Goal: Use online tool/utility: Utilize a website feature to perform a specific function

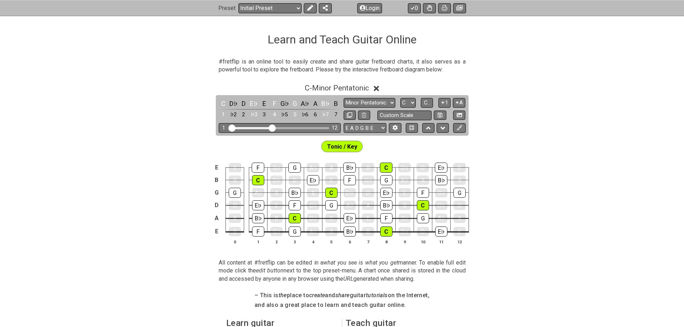
scroll to position [108, 0]
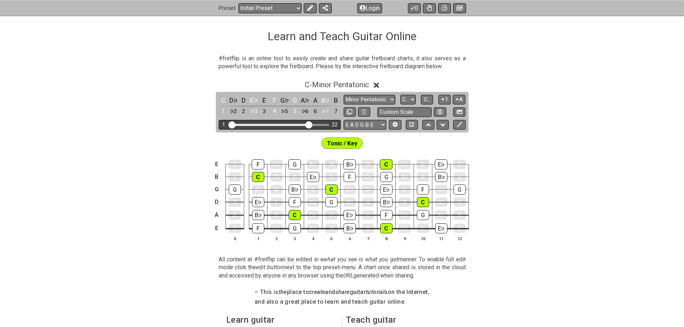
drag, startPoint x: 270, startPoint y: 125, endPoint x: 310, endPoint y: 127, distance: 39.9
click at [310, 124] on input "Visible fret range" at bounding box center [280, 124] width 102 height 0
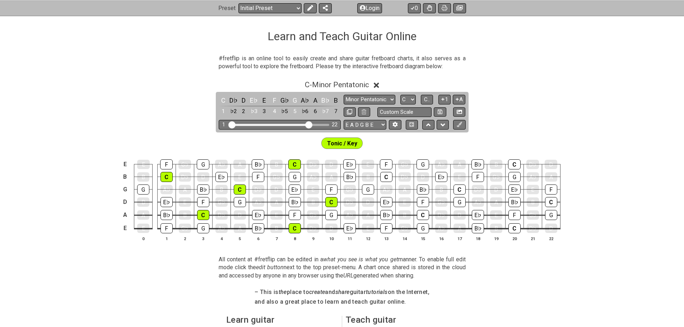
click at [349, 145] on span "Tonic / Key" at bounding box center [342, 143] width 30 height 10
click at [309, 9] on icon at bounding box center [310, 8] width 6 height 6
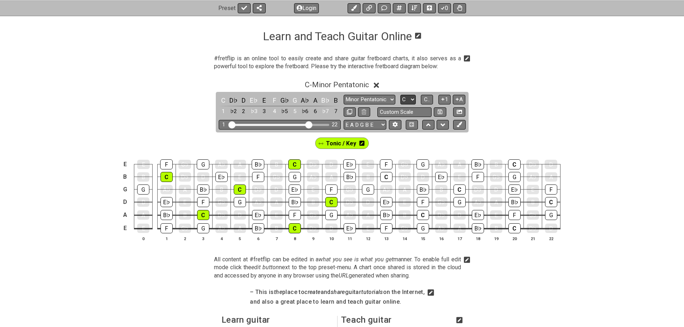
click at [412, 102] on select "A♭ A A♯ B♭ B C C♯ D♭ D D♯ E♭ E F F♯ G♭ G G♯" at bounding box center [408, 100] width 15 height 10
select select "A"
click at [401, 95] on select "A♭ A A♯ B♭ B C C♯ D♭ D D♯ E♭ E F F♯ G♭ G G♯" at bounding box center [408, 100] width 15 height 10
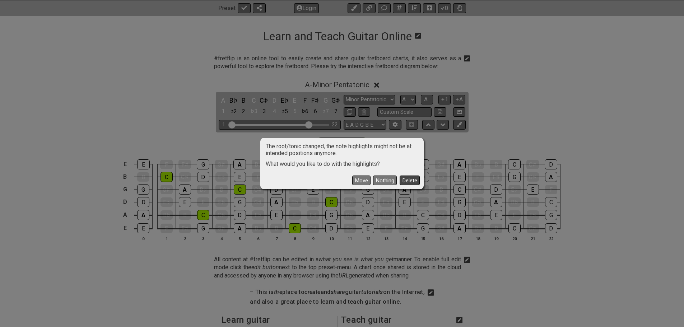
click at [406, 181] on button "Delete" at bounding box center [410, 181] width 20 height 10
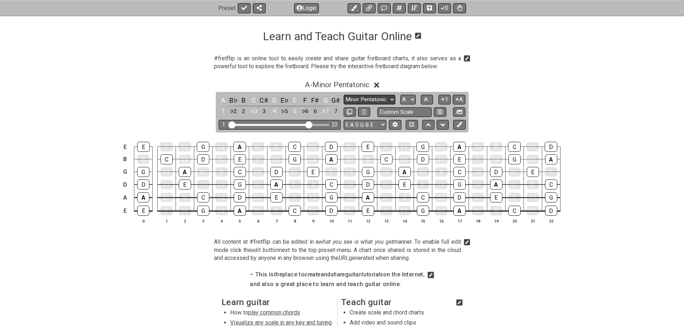
click at [384, 100] on select "Minor Pentatonic Click to edit Minor Pentatonic Major Pentatonic Minor Blues Ma…" at bounding box center [370, 100] width 52 height 10
select select "Dorian"
click at [344, 95] on select "Minor Pentatonic Click to edit Minor Pentatonic Major Pentatonic Minor Blues Ma…" at bounding box center [370, 100] width 52 height 10
click at [428, 101] on span "A.." at bounding box center [427, 99] width 6 height 6
click at [457, 123] on icon at bounding box center [459, 124] width 5 height 5
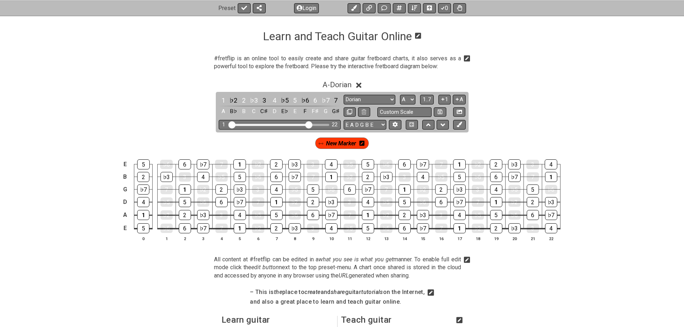
click at [365, 145] on div "New Marker" at bounding box center [342, 143] width 54 height 11
click at [362, 145] on icon at bounding box center [362, 143] width 5 height 5
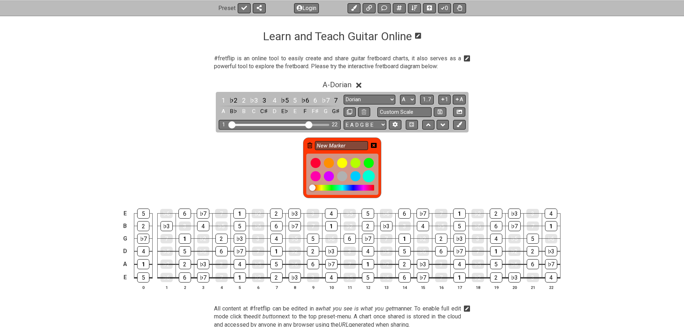
click at [371, 177] on div at bounding box center [369, 176] width 12 height 12
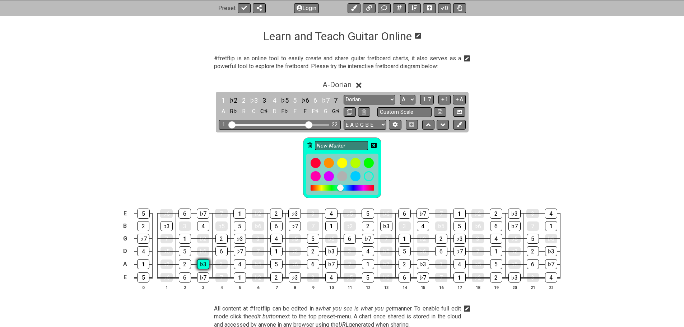
click at [205, 264] on div "♭3" at bounding box center [203, 264] width 12 height 10
click at [242, 262] on div "4" at bounding box center [240, 264] width 12 height 10
click at [278, 264] on div "5" at bounding box center [277, 264] width 12 height 10
click at [242, 254] on div "♭7" at bounding box center [240, 251] width 12 height 10
click at [223, 236] on div "2" at bounding box center [222, 239] width 12 height 10
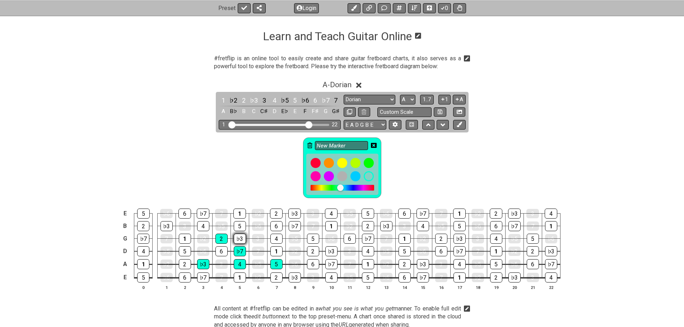
click at [241, 237] on div "♭3" at bounding box center [240, 239] width 12 height 10
click at [273, 237] on div "4" at bounding box center [277, 239] width 12 height 10
click at [329, 175] on div at bounding box center [329, 176] width 12 height 12
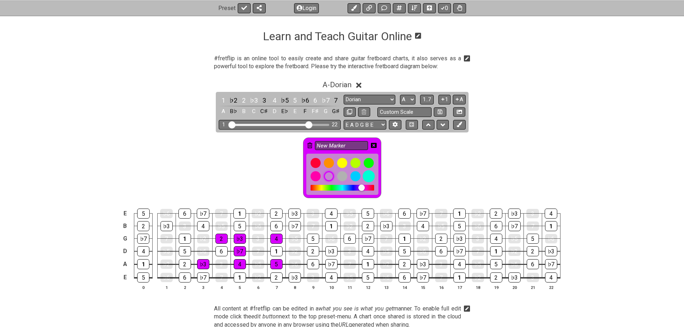
click at [370, 176] on div at bounding box center [369, 176] width 12 height 12
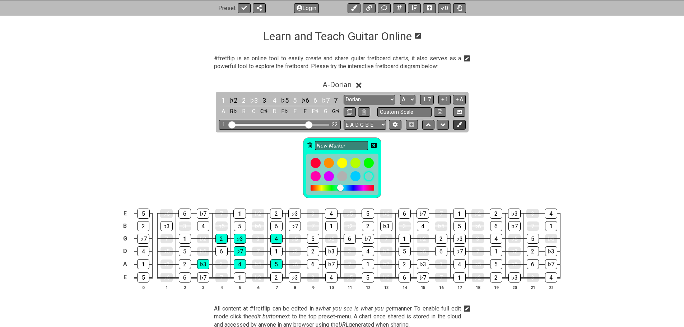
click at [459, 123] on icon at bounding box center [459, 124] width 5 height 5
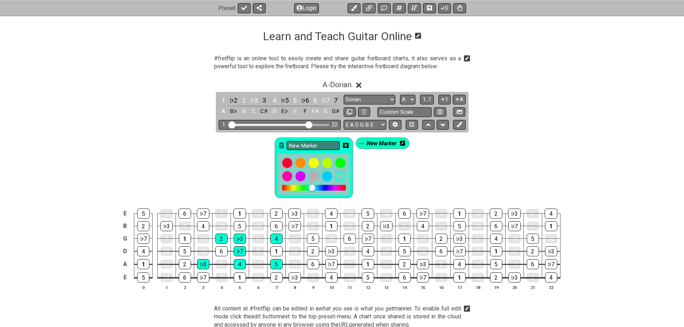
click at [404, 144] on icon at bounding box center [402, 143] width 5 height 5
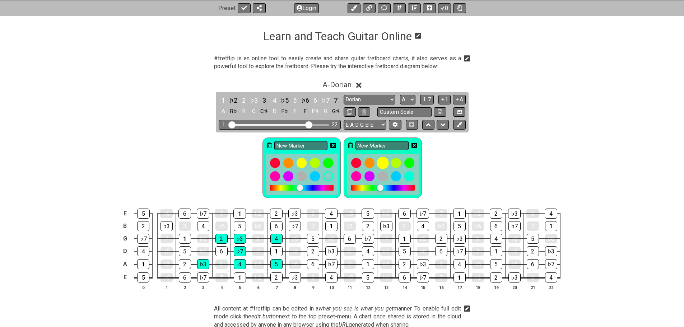
click at [383, 165] on div at bounding box center [383, 163] width 12 height 12
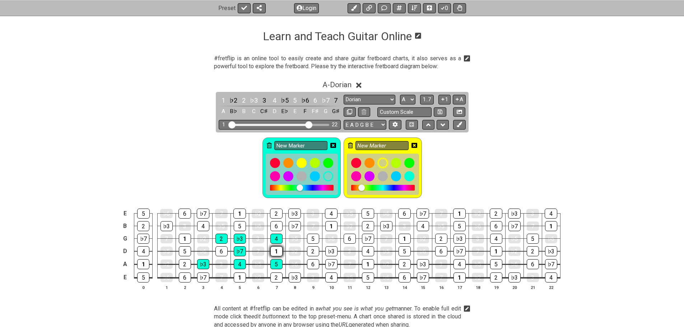
click at [277, 249] on div "1" at bounding box center [277, 251] width 12 height 10
click at [311, 246] on div "2" at bounding box center [313, 251] width 12 height 10
click at [329, 249] on div "♭3" at bounding box center [331, 251] width 12 height 10
click at [311, 241] on div "5" at bounding box center [313, 239] width 12 height 10
click at [294, 227] on div "♭7" at bounding box center [295, 226] width 12 height 10
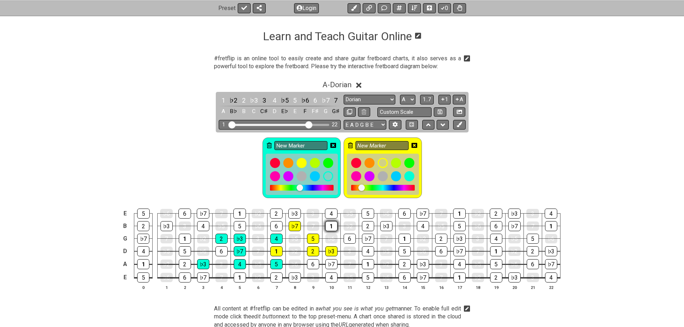
click at [329, 229] on div "1" at bounding box center [331, 226] width 12 height 10
click at [369, 229] on div "2" at bounding box center [368, 226] width 12 height 10
click at [280, 251] on div "1" at bounding box center [277, 251] width 12 height 10
click at [311, 249] on div "2" at bounding box center [313, 251] width 12 height 10
click at [331, 251] on div "♭3" at bounding box center [331, 251] width 12 height 10
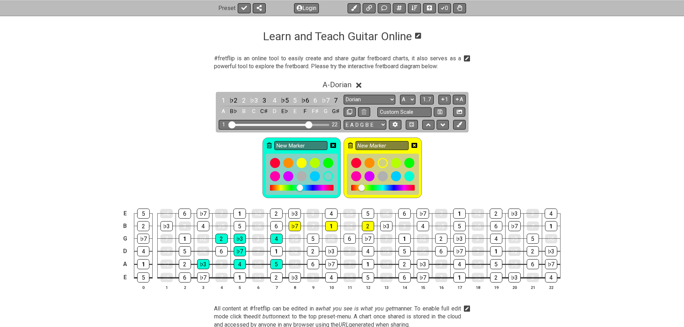
drag, startPoint x: 315, startPoint y: 240, endPoint x: 304, endPoint y: 233, distance: 12.9
click at [314, 240] on div "5" at bounding box center [313, 239] width 12 height 10
click at [299, 228] on div "♭7" at bounding box center [295, 226] width 12 height 10
click at [328, 227] on div "1" at bounding box center [331, 226] width 12 height 10
click at [367, 226] on div "2" at bounding box center [368, 226] width 12 height 10
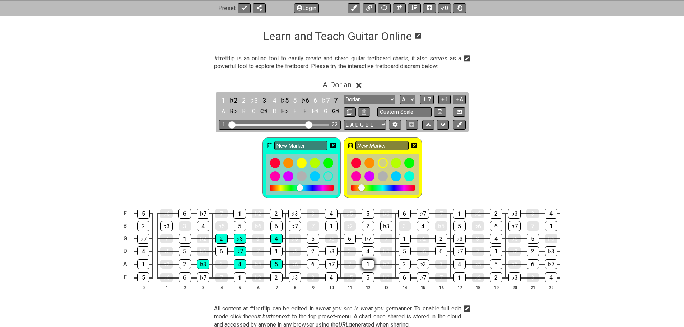
click at [369, 268] on div "1" at bounding box center [368, 264] width 12 height 10
click at [402, 263] on div "2" at bounding box center [405, 264] width 12 height 10
click at [420, 263] on div "♭3" at bounding box center [423, 264] width 12 height 10
click at [406, 251] on div "5" at bounding box center [405, 251] width 12 height 10
click at [368, 238] on div "♭7" at bounding box center [368, 239] width 12 height 10
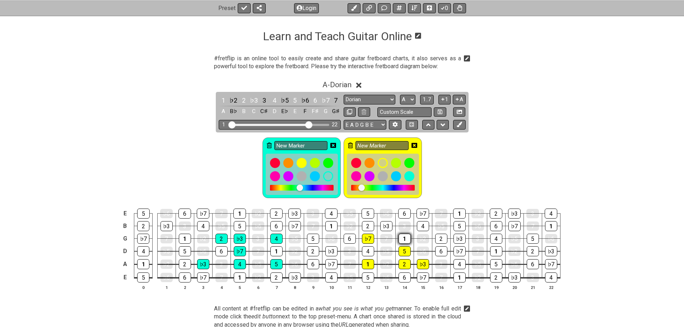
click at [406, 240] on div "1" at bounding box center [405, 239] width 12 height 10
click at [438, 239] on div "2" at bounding box center [441, 239] width 12 height 10
click at [332, 146] on icon at bounding box center [334, 146] width 6 height 6
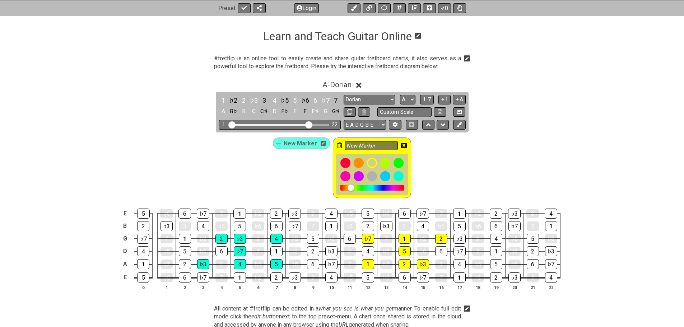
click at [404, 146] on icon at bounding box center [404, 146] width 6 height 6
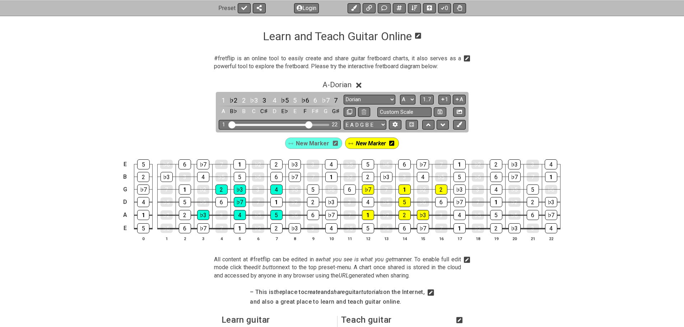
click at [299, 145] on span "New Marker" at bounding box center [312, 143] width 33 height 10
click at [202, 215] on div "♭3" at bounding box center [203, 215] width 12 height 10
click at [238, 214] on div "4" at bounding box center [240, 215] width 12 height 10
click at [274, 214] on div "5" at bounding box center [277, 215] width 12 height 10
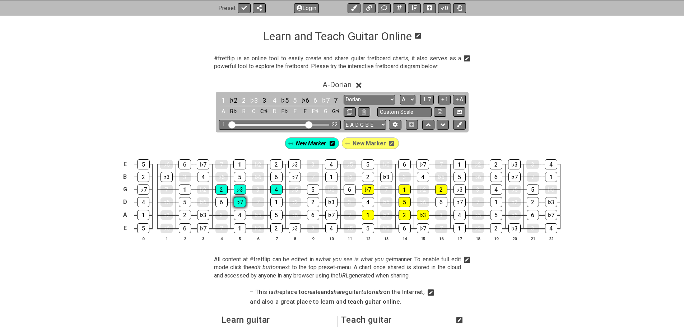
click at [242, 203] on div "♭7" at bounding box center [240, 202] width 12 height 10
click at [240, 191] on div "♭3" at bounding box center [240, 190] width 12 height 10
click at [222, 192] on div "2" at bounding box center [222, 190] width 12 height 10
click at [271, 190] on div "4" at bounding box center [277, 190] width 12 height 10
click at [405, 100] on select "A♭ A A♯ B♭ B C C♯ D♭ D D♯ E♭ E F F♯ G♭ G G♯" at bounding box center [407, 100] width 15 height 10
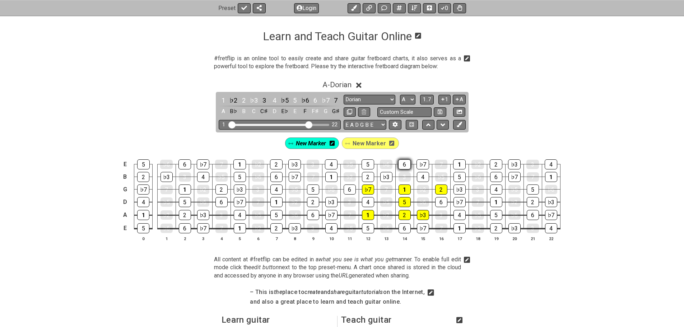
select select "D"
click at [400, 95] on select "A♭ A A♯ B♭ B C C♯ D♭ D D♯ E♭ E F F♯ G♭ G G♯" at bounding box center [407, 100] width 15 height 10
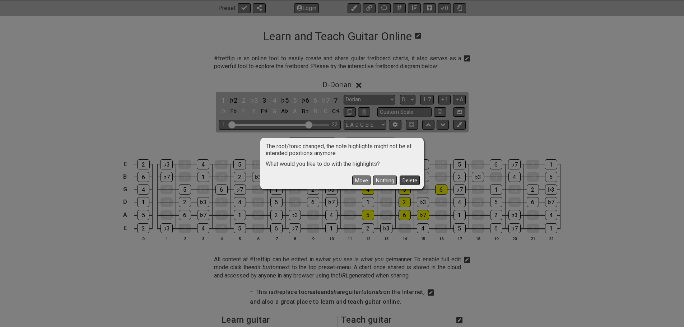
click at [407, 181] on button "Delete" at bounding box center [410, 181] width 20 height 10
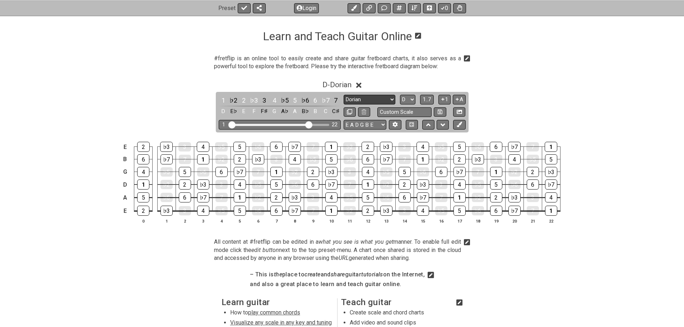
click at [391, 101] on select "Minor Pentatonic Click to edit Minor Pentatonic Major Pentatonic Minor Blues Ma…" at bounding box center [370, 100] width 52 height 10
select select "Superlocrian / Altered"
click at [344, 95] on select "Minor Pentatonic Click to edit Minor Pentatonic Major Pentatonic Minor Blues Ma…" at bounding box center [370, 100] width 52 height 10
